Goal: Transaction & Acquisition: Purchase product/service

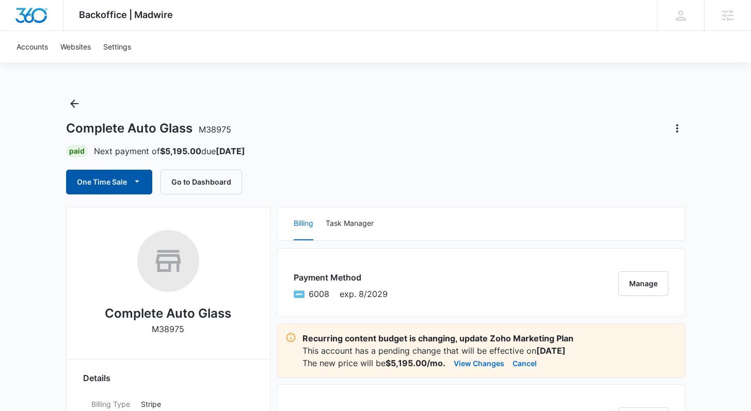
click at [75, 175] on button "One Time Sale" at bounding box center [109, 182] width 86 height 25
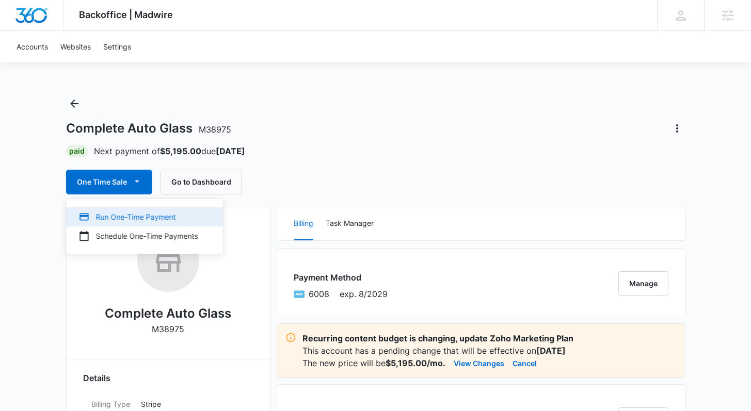
click at [143, 217] on div "Run One-Time Payment" at bounding box center [138, 217] width 119 height 11
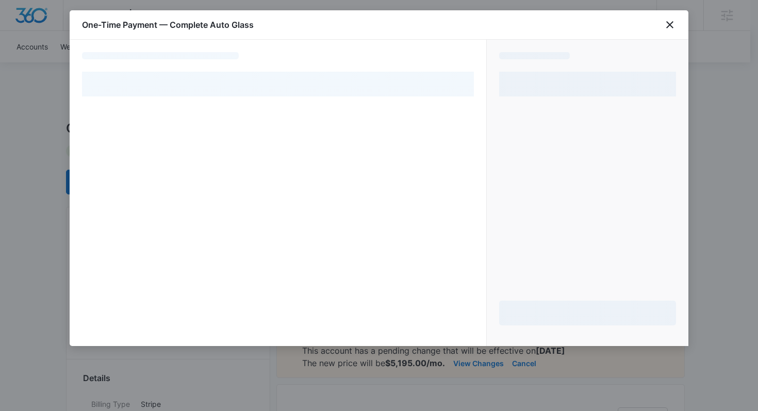
select select "pm_1RtCAnA4n8RTgNjUgymTD5J1"
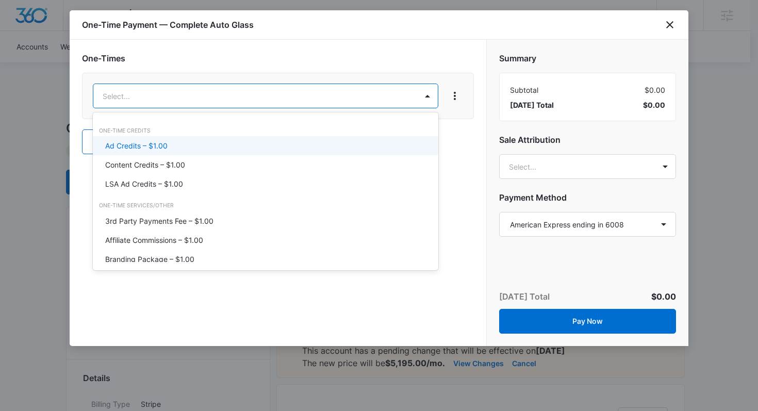
click at [209, 149] on div "Ad Credits – $1.00" at bounding box center [264, 145] width 319 height 11
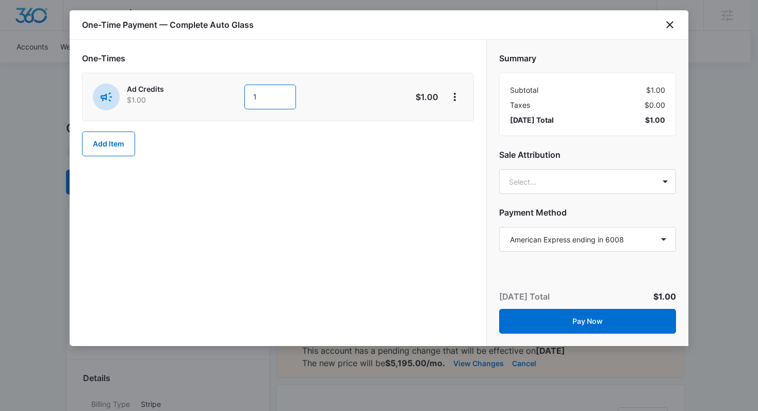
drag, startPoint x: 266, startPoint y: 96, endPoint x: 238, endPoint y: 94, distance: 27.4
click at [238, 94] on div "Ad Credits $1.00 1" at bounding box center [241, 97] width 297 height 27
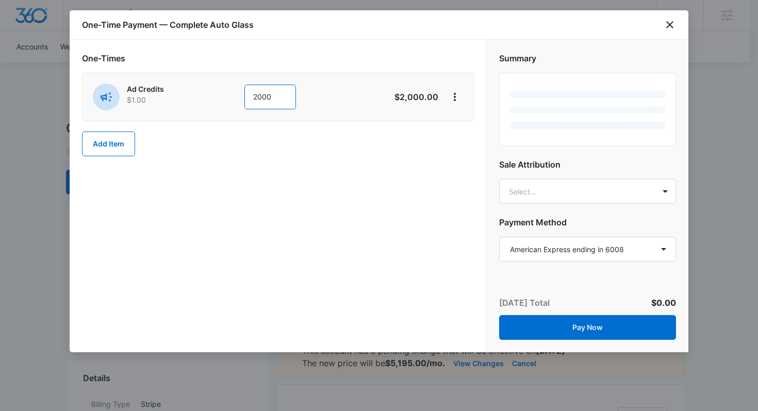
type input "2000"
click at [365, 180] on div "One-Times Ad Credits $1.00 2000 $2,000.00 Add Item" at bounding box center [278, 196] width 417 height 313
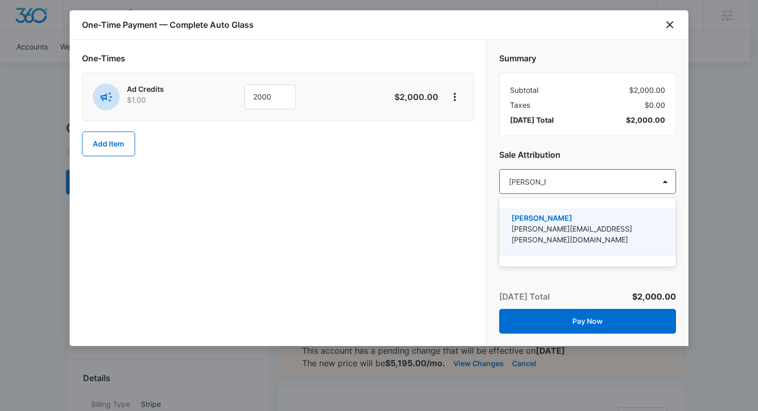
type input "[PERSON_NAME]"
click at [564, 230] on p "[PERSON_NAME][EMAIL_ADDRESS][PERSON_NAME][DOMAIN_NAME]" at bounding box center [587, 234] width 150 height 22
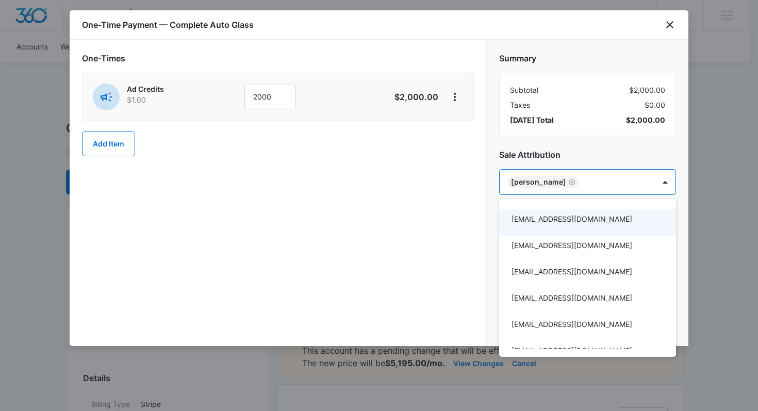
click at [454, 237] on div at bounding box center [379, 205] width 758 height 411
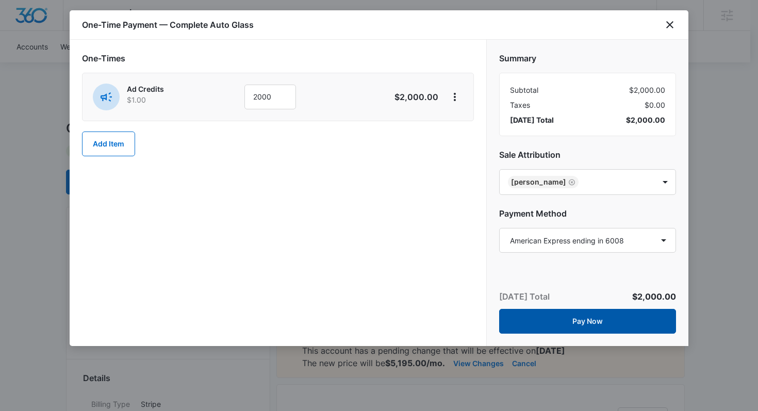
click at [567, 320] on button "Pay Now" at bounding box center [587, 321] width 177 height 25
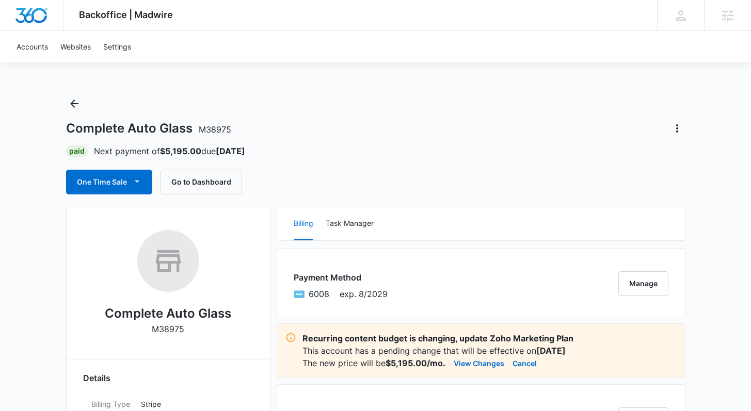
scroll to position [419, 0]
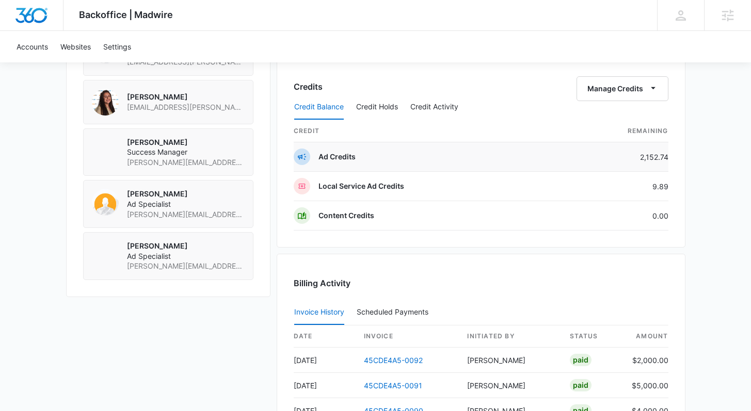
scroll to position [852, 0]
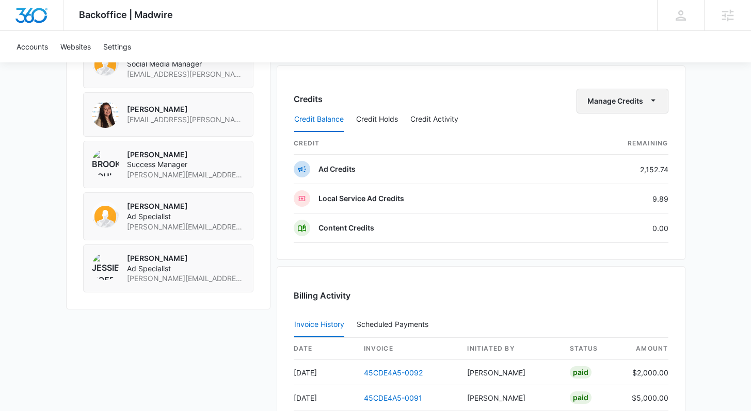
click at [606, 104] on button "Manage Credits" at bounding box center [622, 101] width 92 height 25
click at [601, 131] on div "Transfer Credits" at bounding box center [617, 134] width 54 height 7
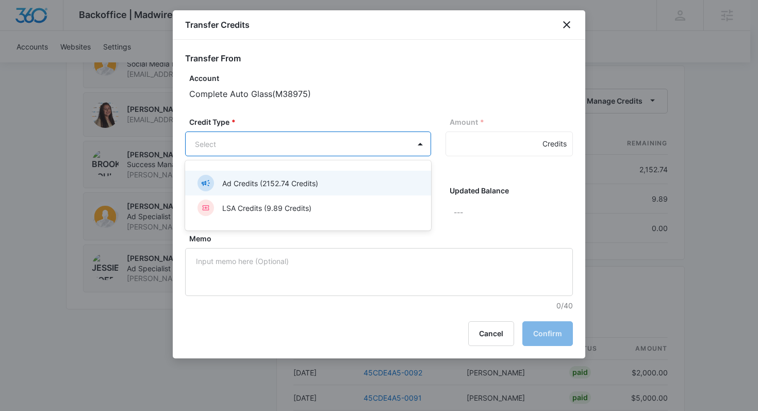
drag, startPoint x: 292, startPoint y: 139, endPoint x: 274, endPoint y: 183, distance: 47.4
click at [268, 176] on div "Ad Credits (2152.74 Credits)" at bounding box center [307, 183] width 219 height 17
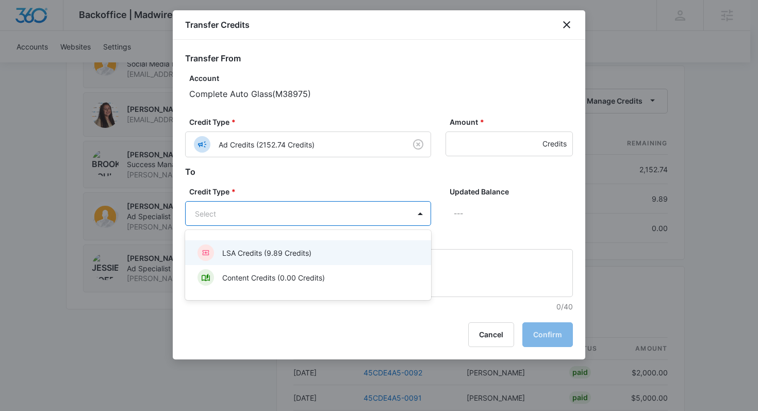
click at [280, 255] on p "LSA Credits (9.89 Credits)" at bounding box center [266, 253] width 89 height 11
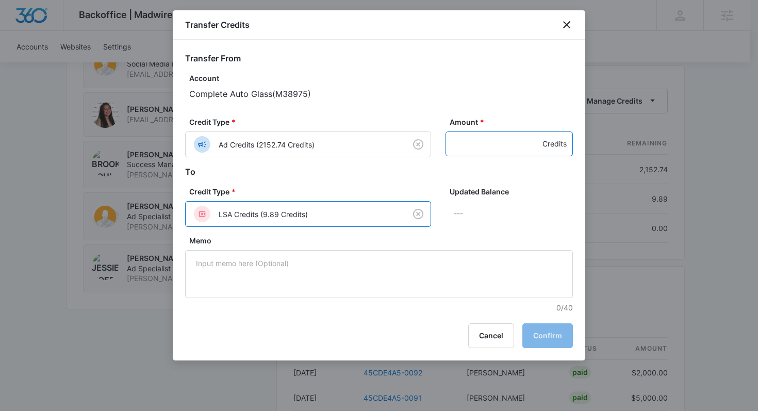
click at [476, 143] on input "Amount *" at bounding box center [509, 144] width 127 height 25
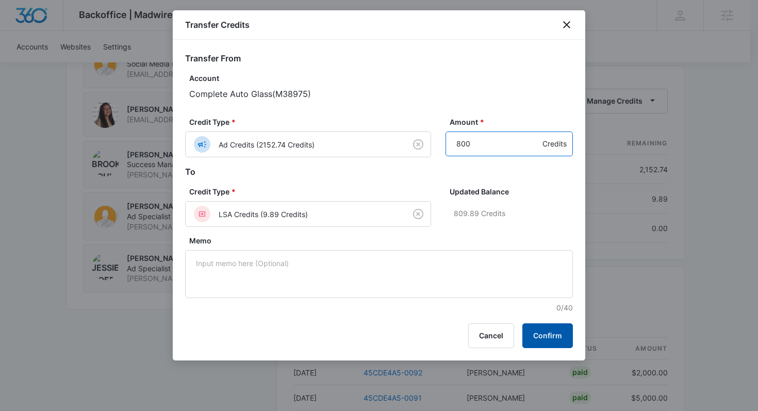
type input "800"
click at [543, 334] on button "Confirm" at bounding box center [548, 335] width 51 height 25
